Goal: Task Accomplishment & Management: Use online tool/utility

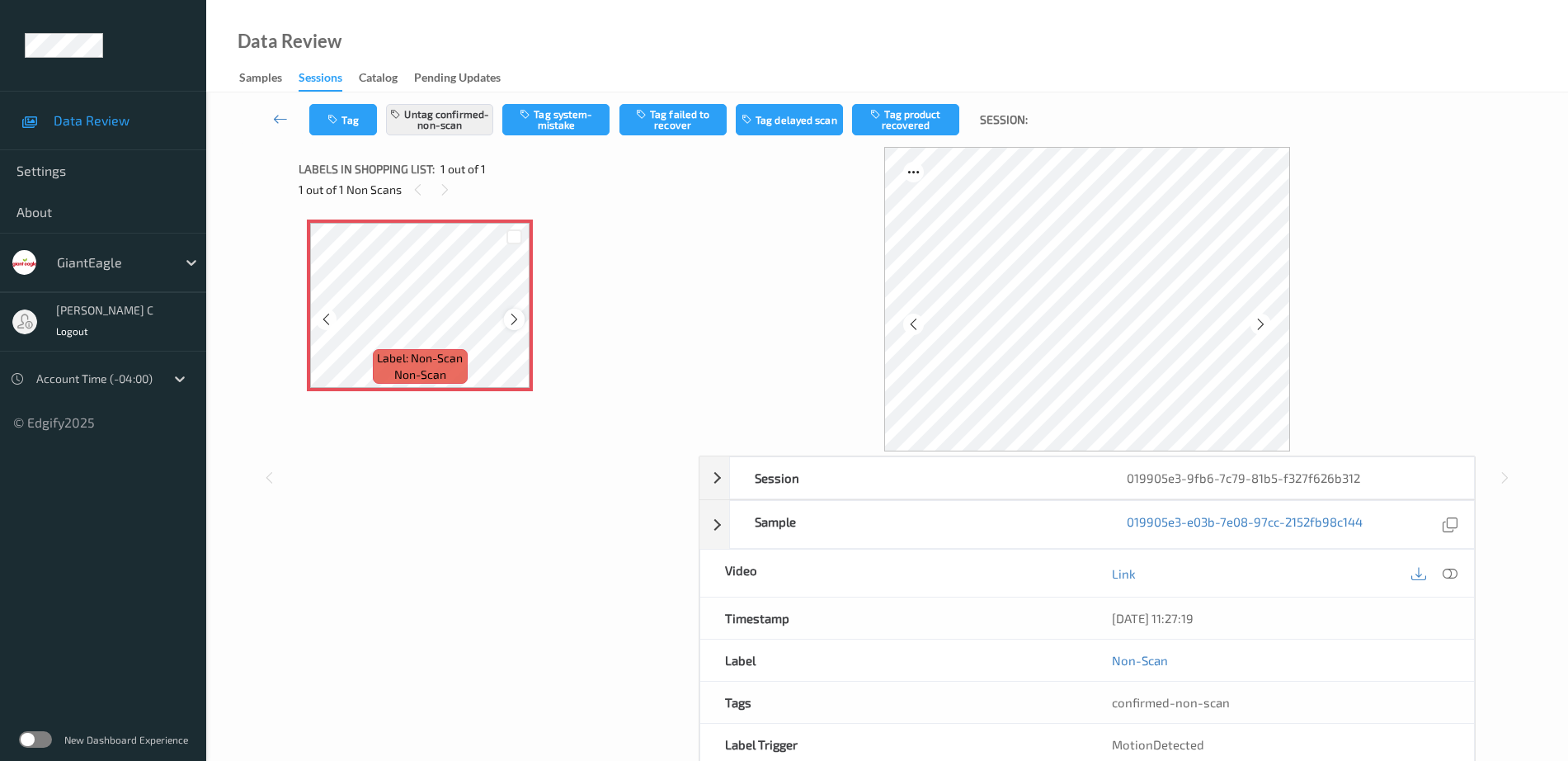
click at [519, 320] on icon at bounding box center [514, 318] width 14 height 15
click at [1453, 570] on icon at bounding box center [1449, 573] width 15 height 15
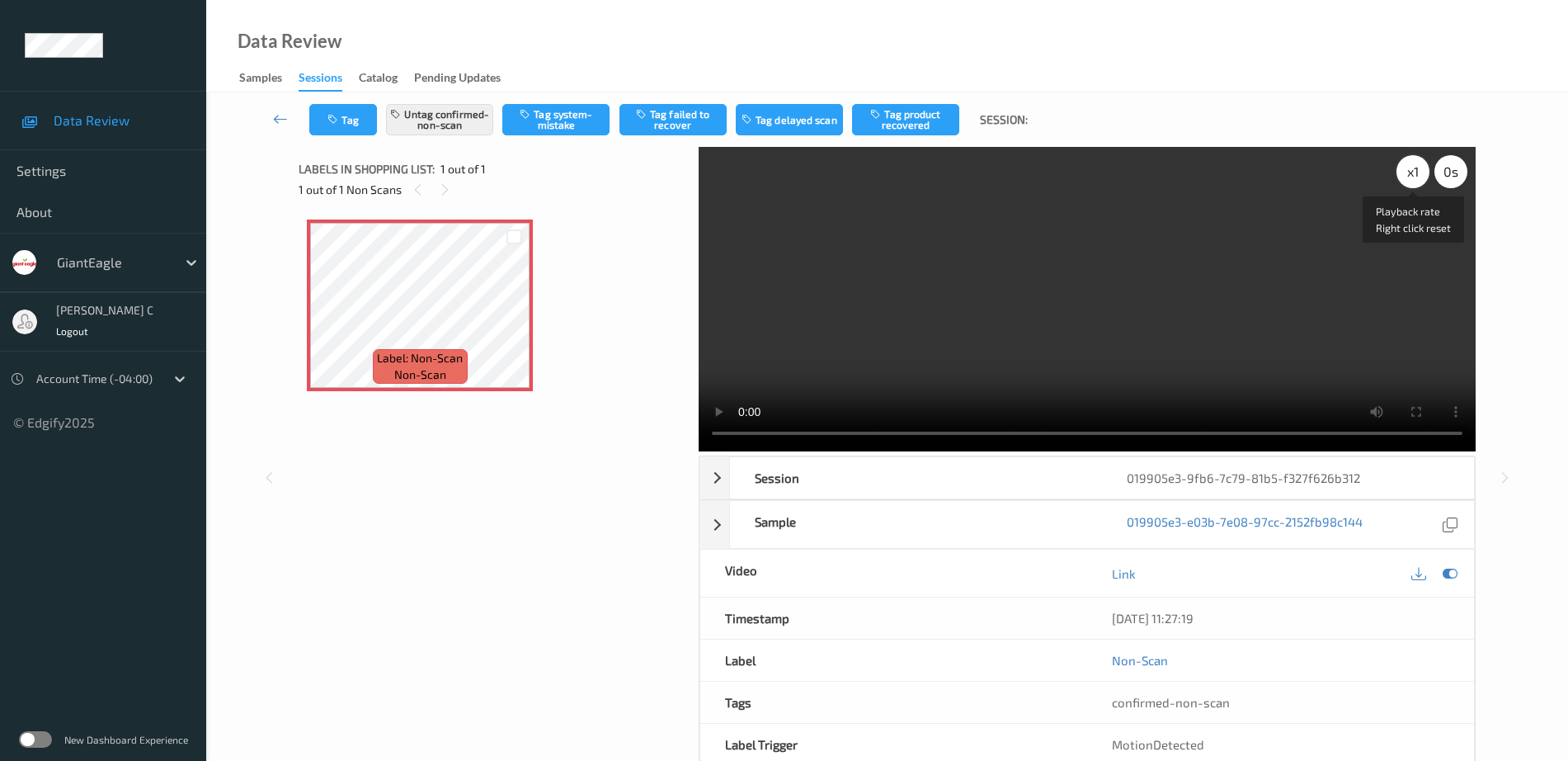
click at [1409, 176] on div "x 1" at bounding box center [1413, 172] width 33 height 33
click at [1409, 176] on div "x 2" at bounding box center [1413, 172] width 33 height 33
click at [516, 319] on icon at bounding box center [514, 318] width 14 height 15
click at [1444, 568] on icon at bounding box center [1449, 573] width 15 height 15
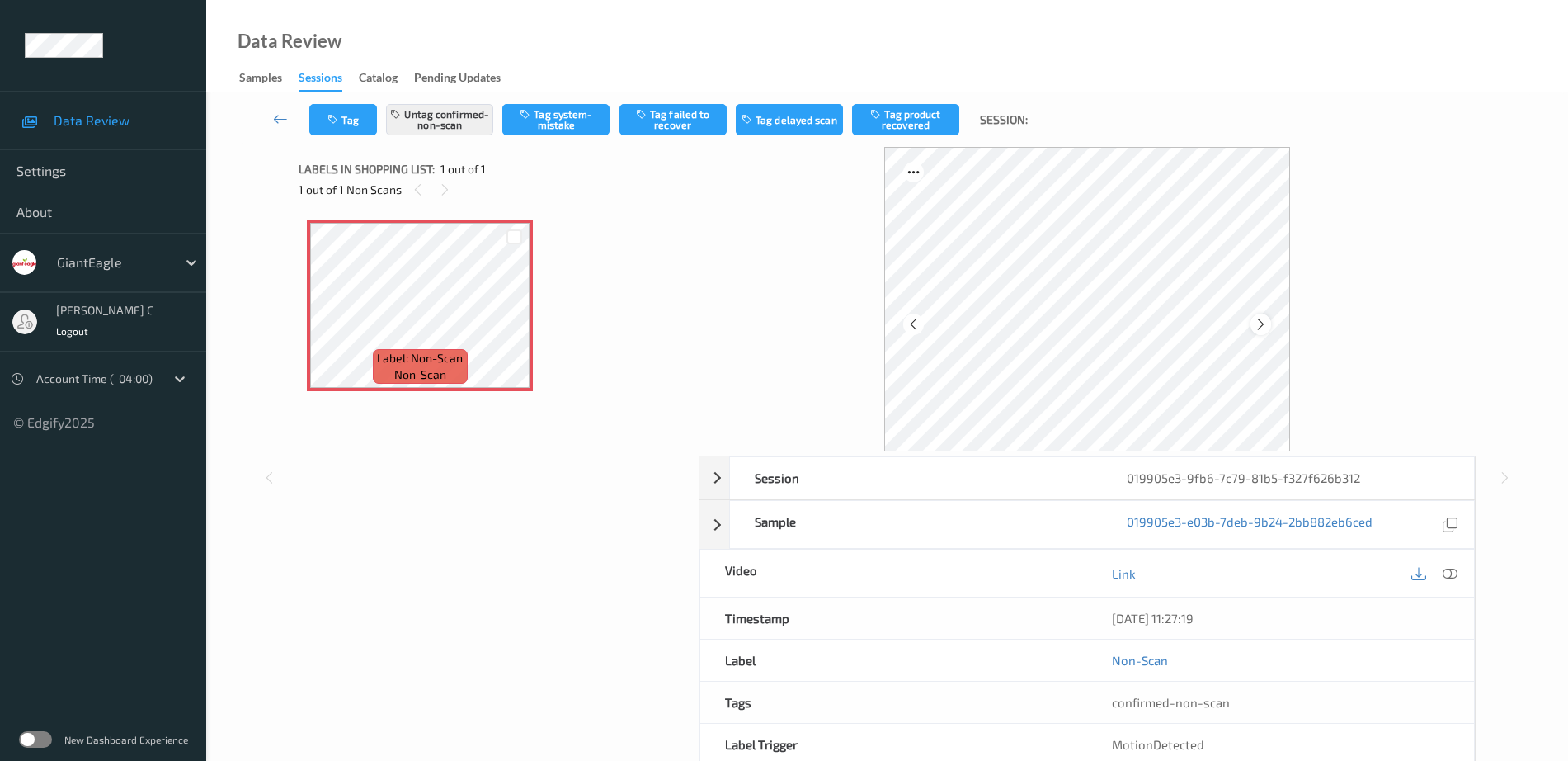
click at [1256, 326] on icon at bounding box center [1260, 324] width 14 height 15
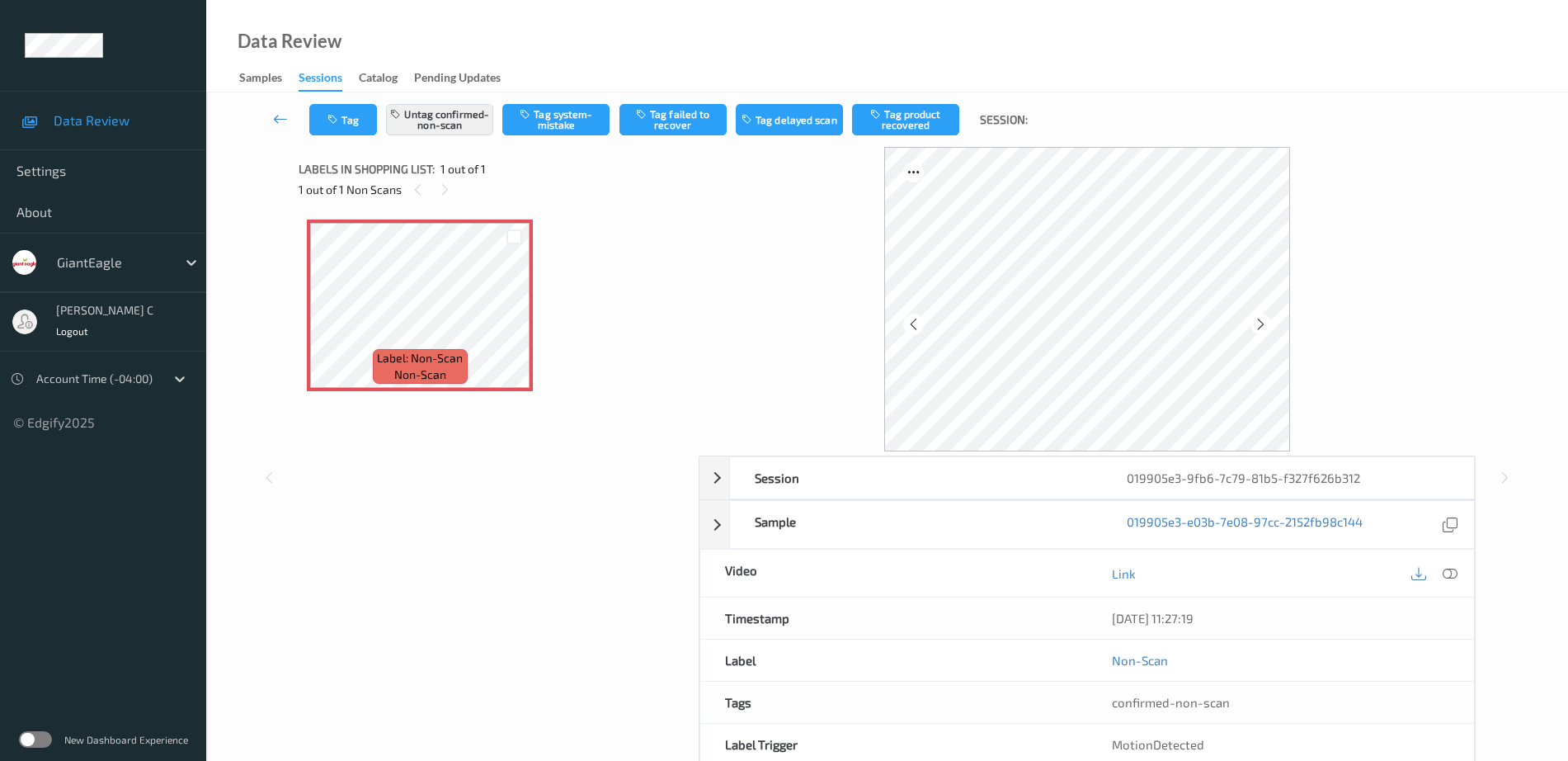
click at [1256, 326] on icon at bounding box center [1260, 324] width 14 height 15
